Goal: Transaction & Acquisition: Subscribe to service/newsletter

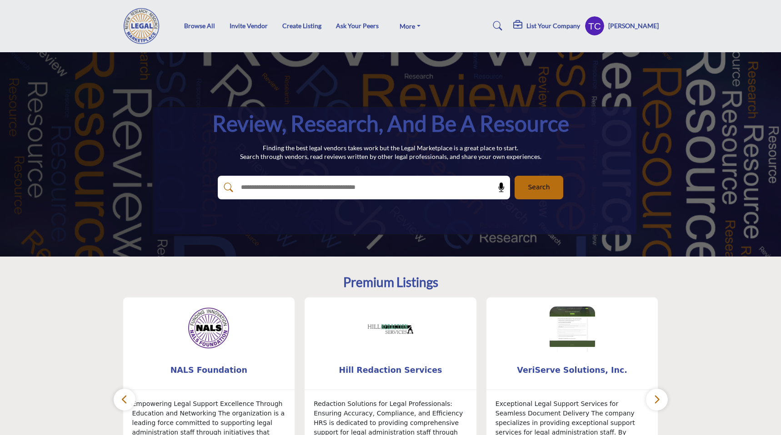
click at [604, 24] on profile-featured-9d57d186-dcdc-4fd1-8698-ebbedcf867ab "Show hide supplier dropdown" at bounding box center [594, 26] width 20 height 20
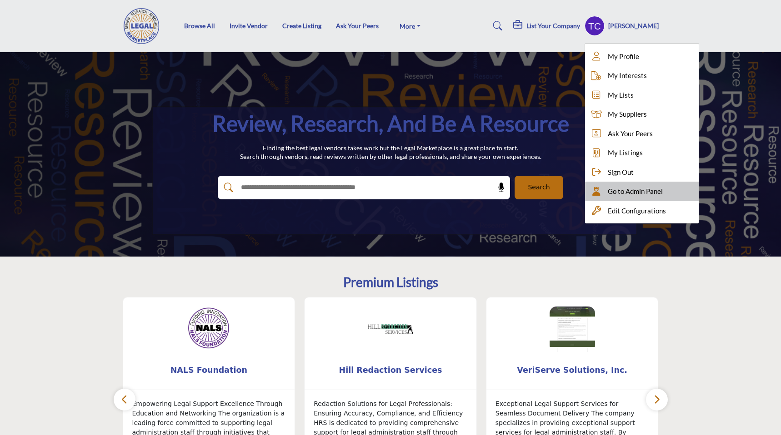
click at [625, 196] on span "Go to Admin Panel" at bounding box center [635, 191] width 55 height 10
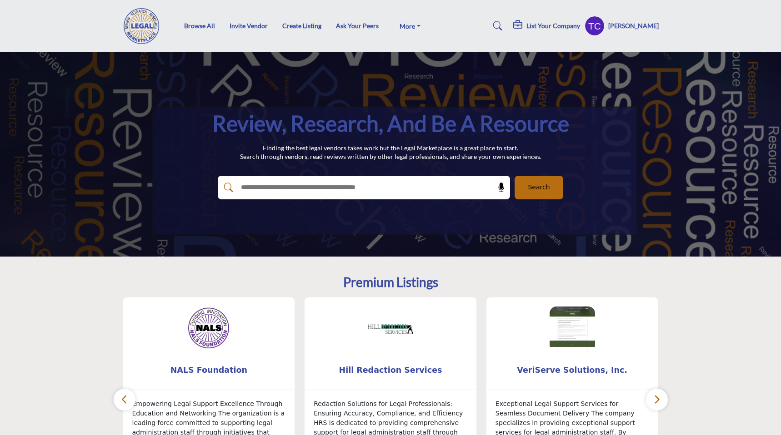
click at [545, 25] on h5 "List Your Company" at bounding box center [553, 26] width 54 height 8
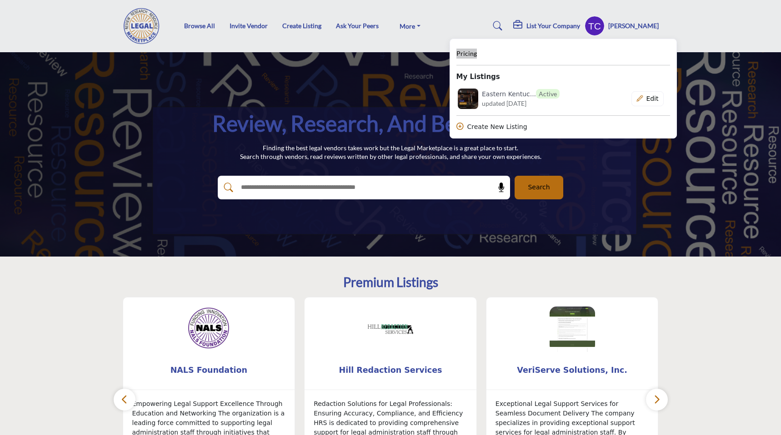
click at [477, 53] on span "Pricing" at bounding box center [466, 54] width 20 height 8
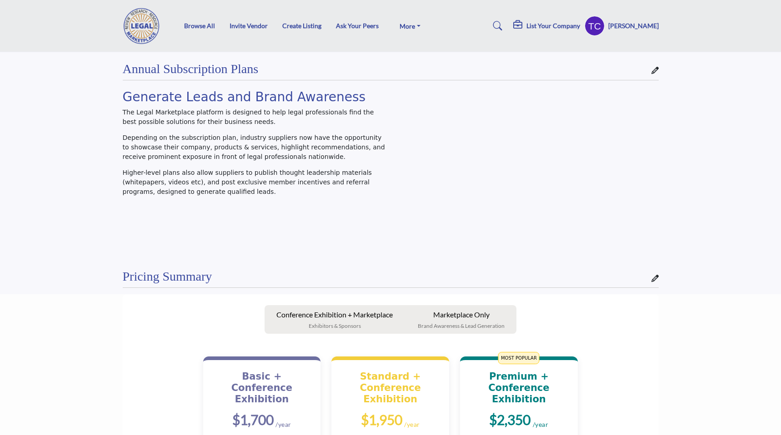
click at [570, 26] on h5 "List Your Company" at bounding box center [553, 26] width 54 height 8
